Goal: Check status: Check status

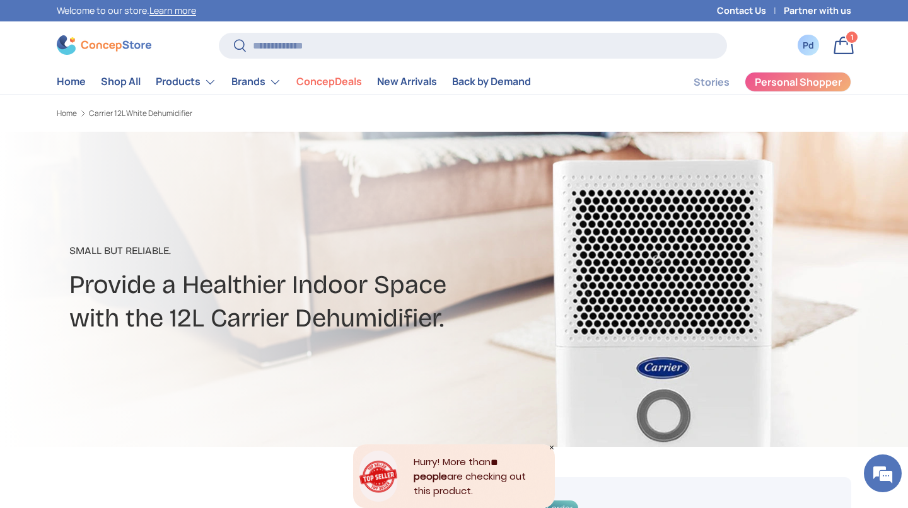
click at [850, 51] on link "Bag 1 1 item" at bounding box center [844, 46] width 28 height 28
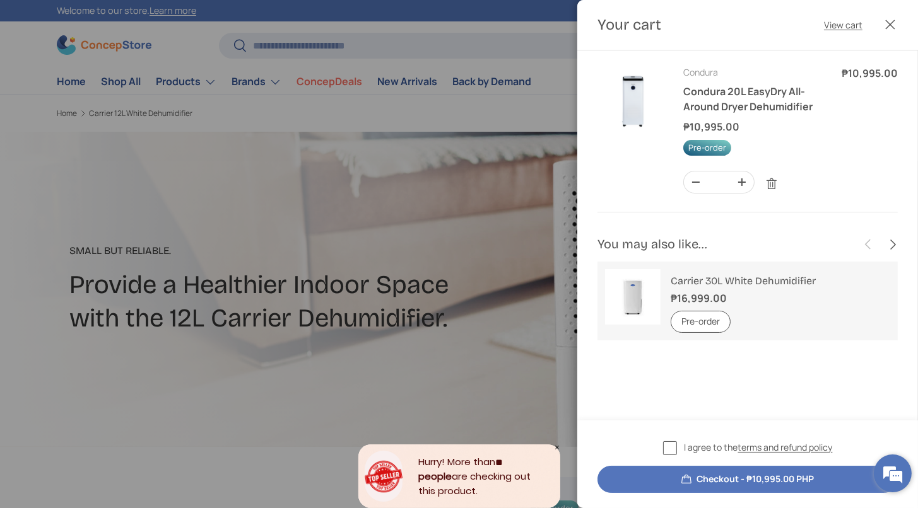
click at [885, 471] on em at bounding box center [892, 474] width 34 height 34
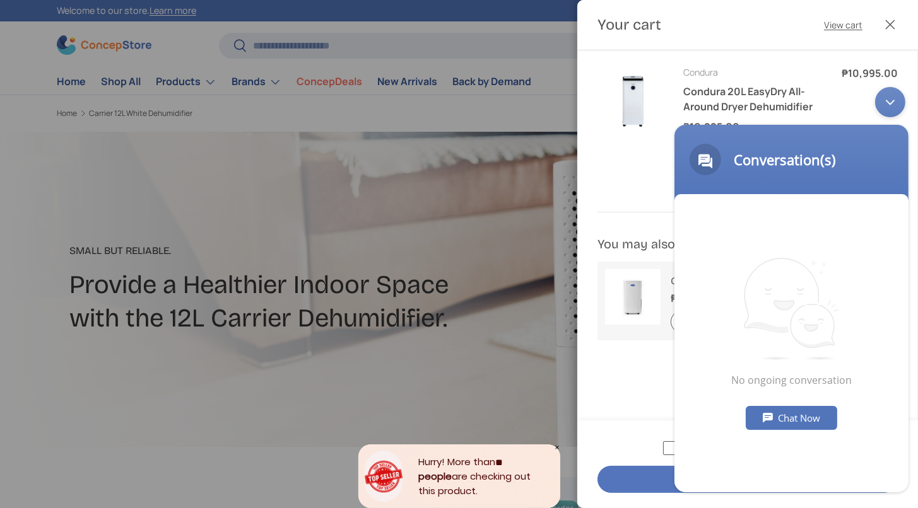
click at [811, 406] on div "Chat Now" at bounding box center [790, 418] width 91 height 24
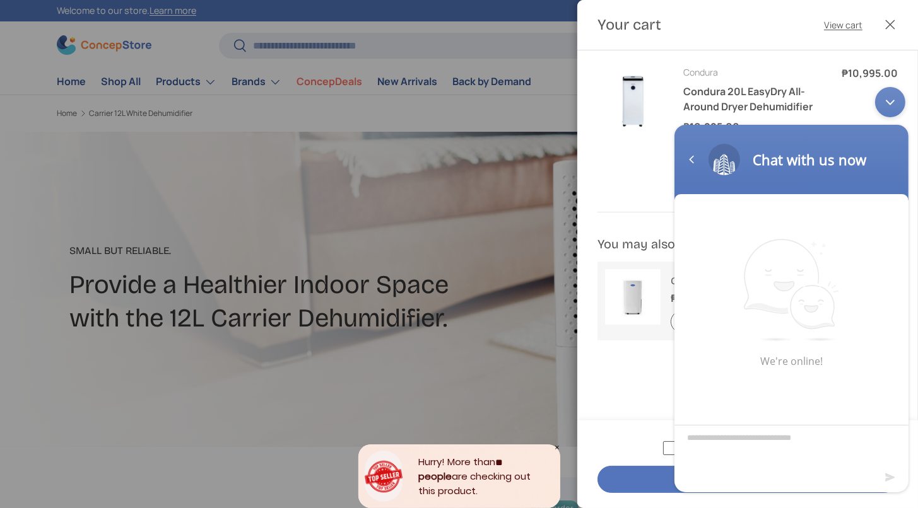
click at [411, 124] on div at bounding box center [459, 254] width 918 height 508
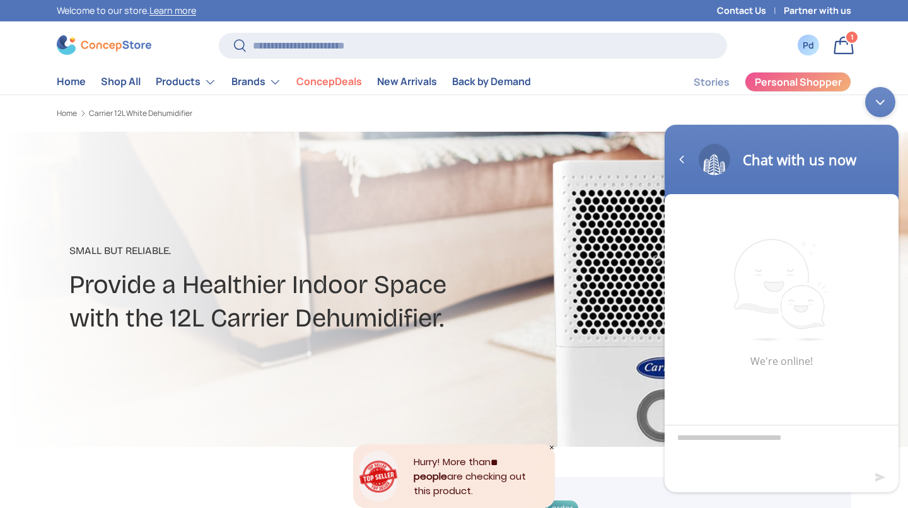
click at [804, 50] on div "Pd" at bounding box center [809, 44] width 14 height 13
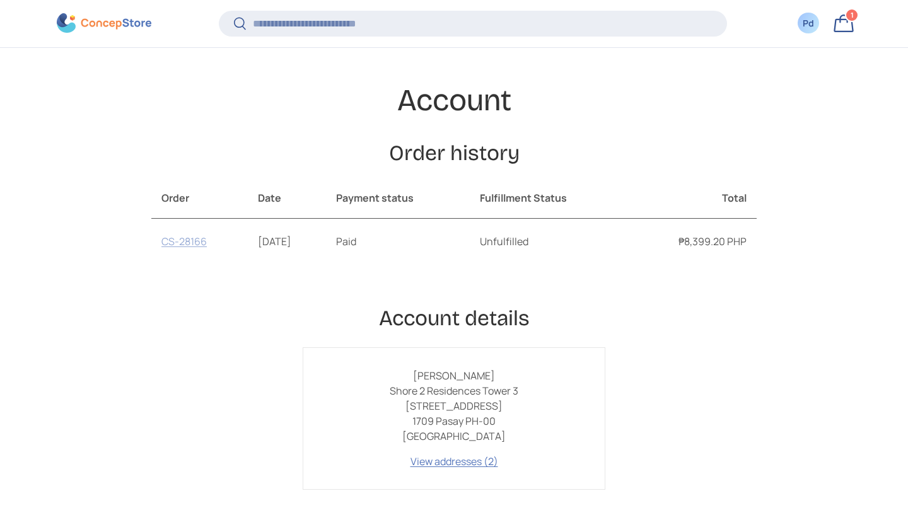
click at [161, 249] on link "CS-28166" at bounding box center [183, 242] width 45 height 14
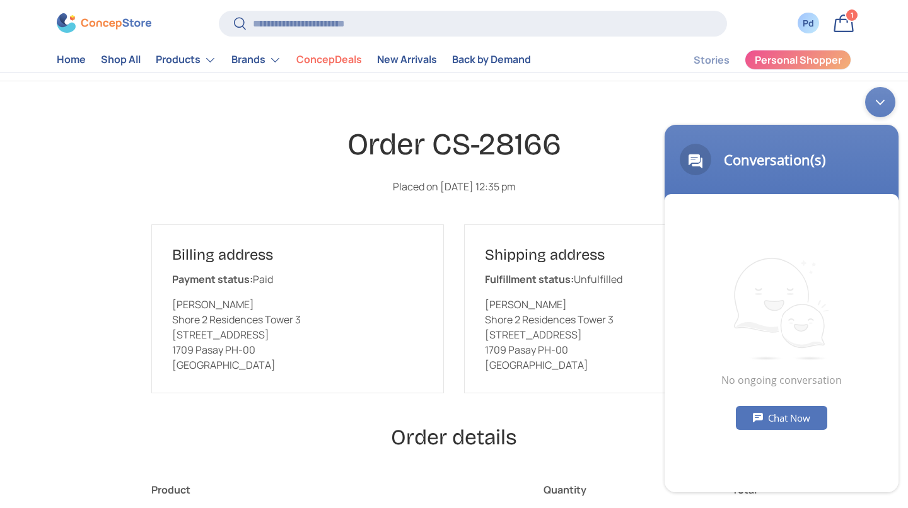
scroll to position [73, 0]
click at [783, 409] on div "Chat Now" at bounding box center [781, 418] width 91 height 24
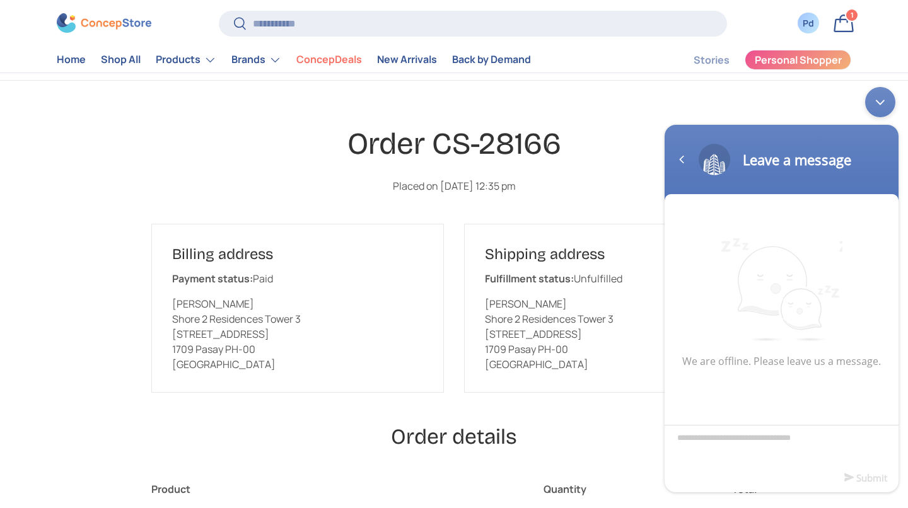
click at [780, 439] on textarea "Type your message and click 'Submit'" at bounding box center [782, 447] width 234 height 44
type textarea "**********"
